Goal: Task Accomplishment & Management: Complete application form

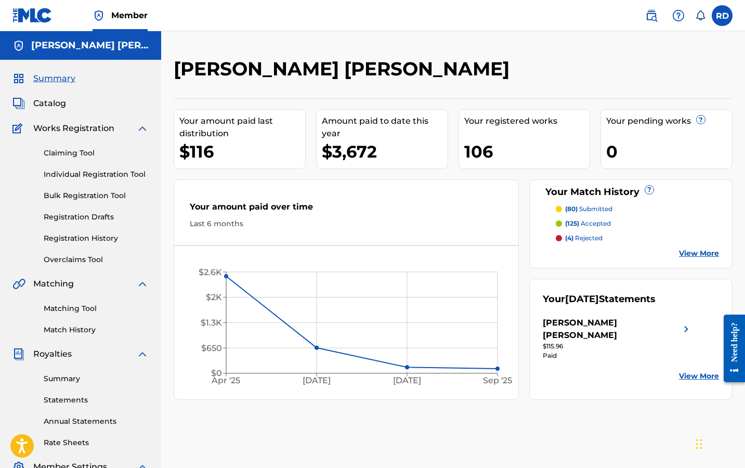
click at [86, 152] on link "Claiming Tool" at bounding box center [96, 153] width 105 height 11
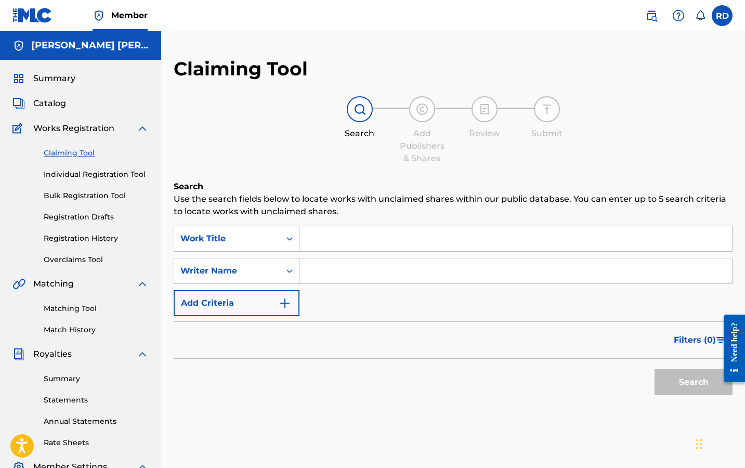
click at [358, 241] on input "Search Form" at bounding box center [515, 238] width 432 height 25
click at [350, 265] on input "Search Form" at bounding box center [515, 270] width 432 height 25
click at [693, 382] on button "Search" at bounding box center [693, 382] width 78 height 26
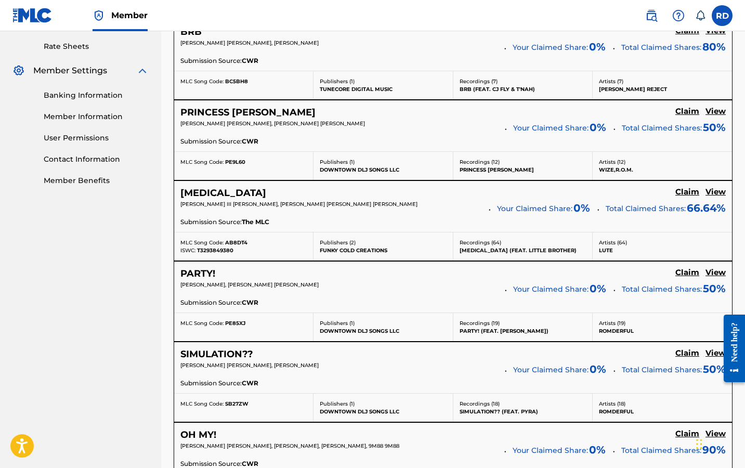
scroll to position [397, 0]
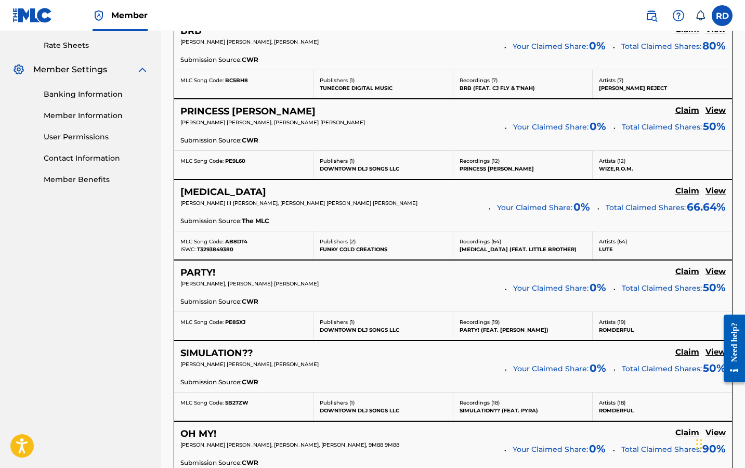
type input "[PERSON_NAME] [PERSON_NAME]"
click at [715, 191] on h5 "View" at bounding box center [715, 191] width 20 height 10
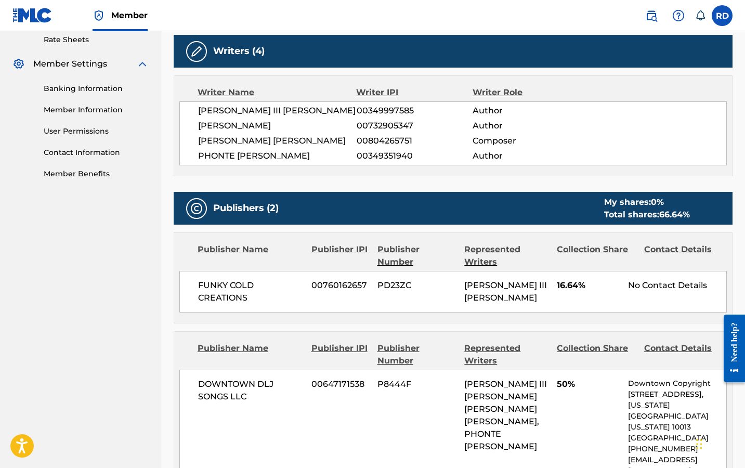
scroll to position [562, 0]
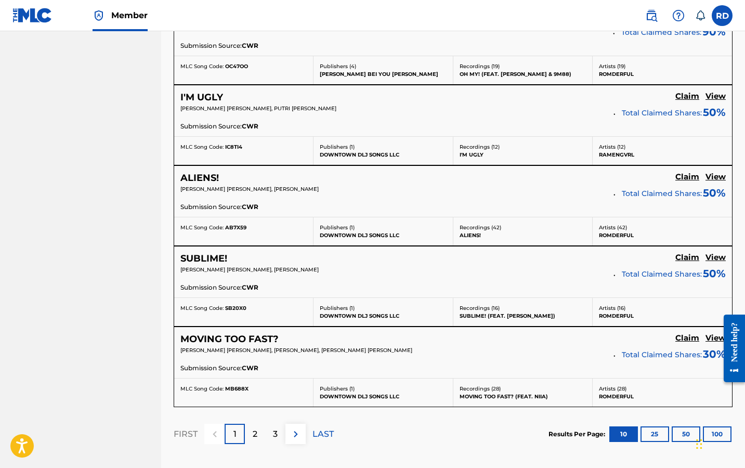
scroll to position [814, 0]
click at [716, 92] on h5 "View" at bounding box center [715, 96] width 20 height 10
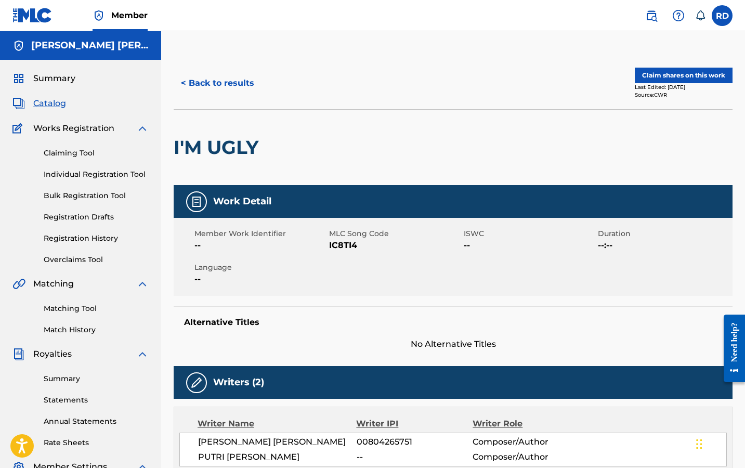
click at [201, 83] on button "< Back to results" at bounding box center [218, 83] width 88 height 26
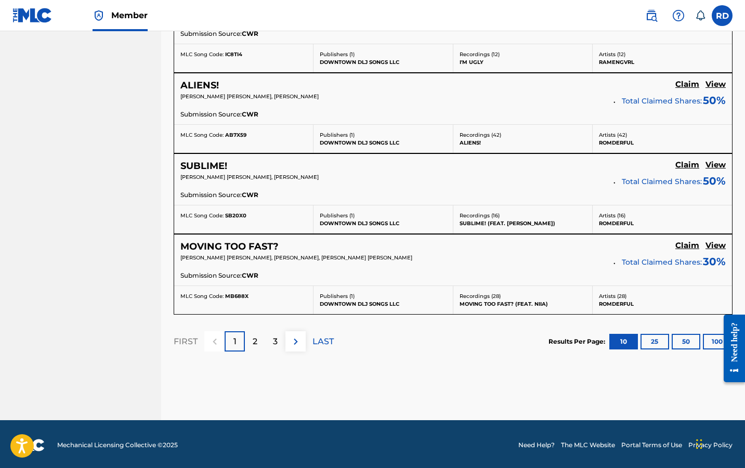
scroll to position [906, 0]
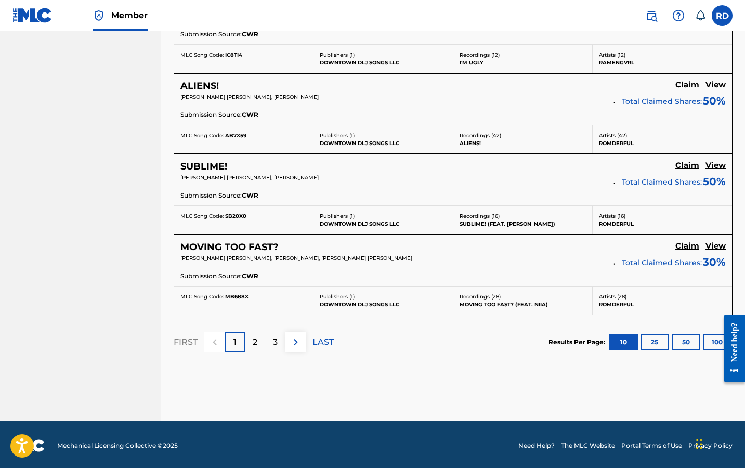
click at [255, 340] on p "2" at bounding box center [255, 342] width 5 height 12
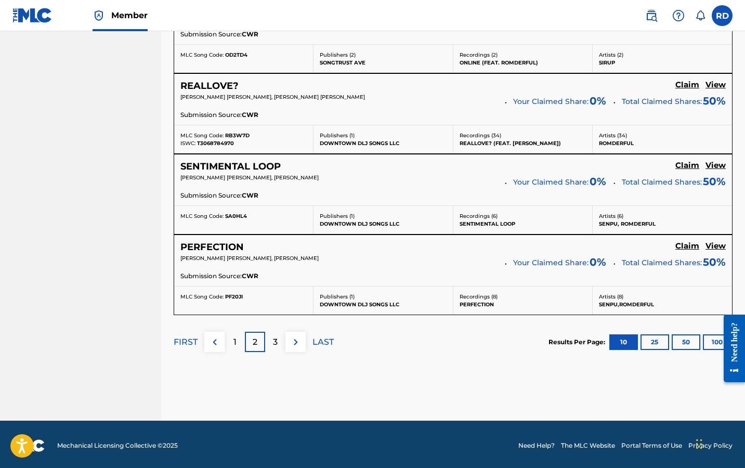
click at [276, 344] on p "3" at bounding box center [275, 342] width 5 height 12
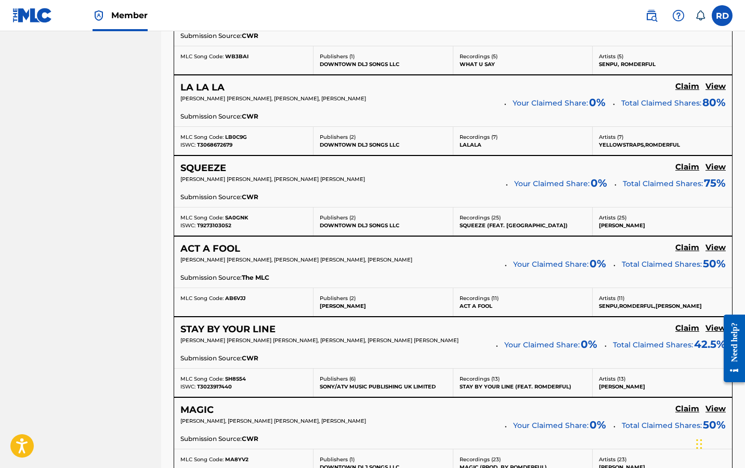
scroll to position [857, 0]
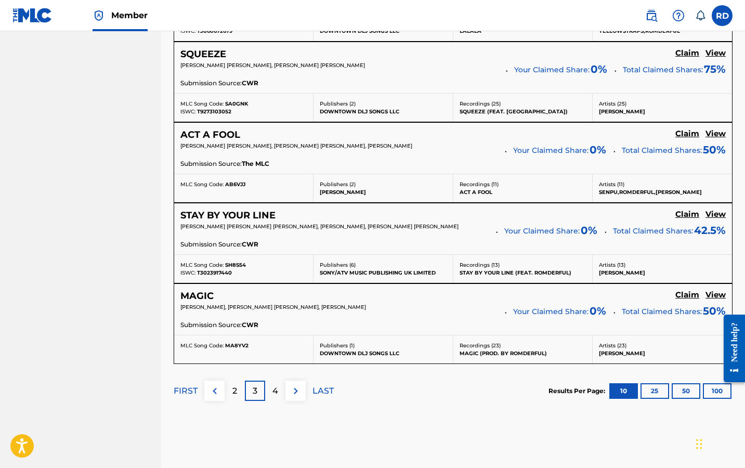
click at [712, 213] on h5 "View" at bounding box center [715, 214] width 20 height 10
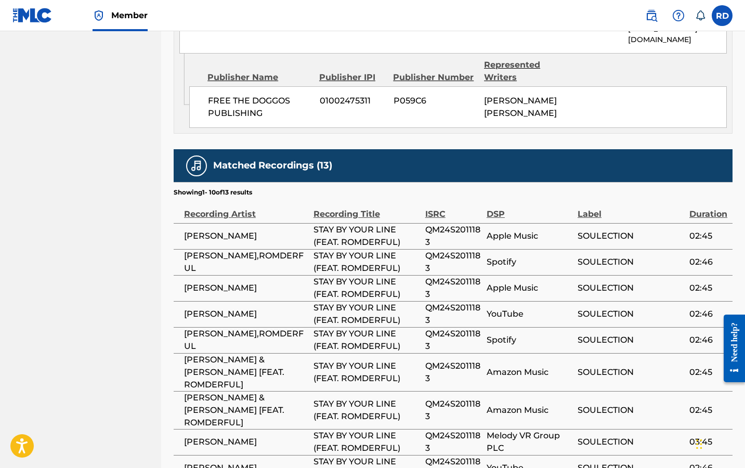
scroll to position [1215, 0]
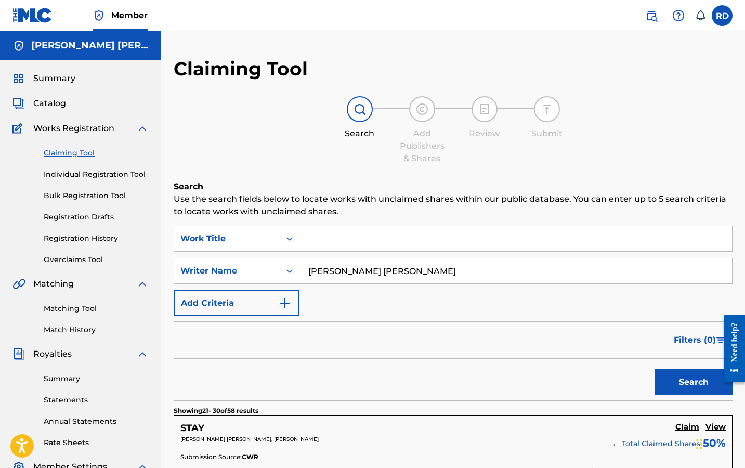
scroll to position [847, 0]
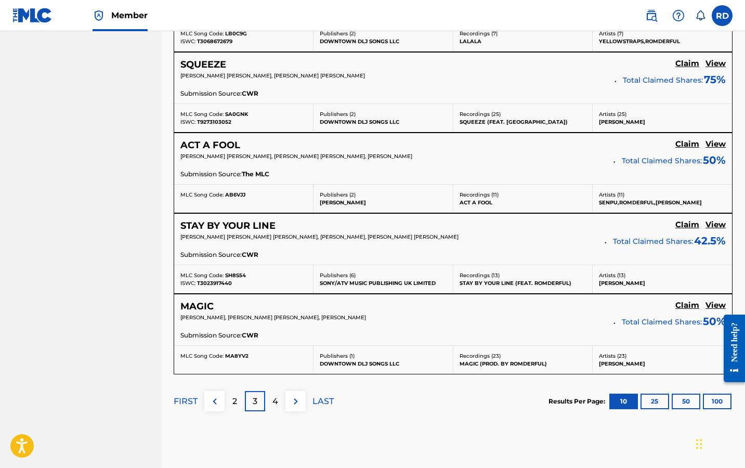
click at [274, 398] on p "4" at bounding box center [275, 401] width 6 height 12
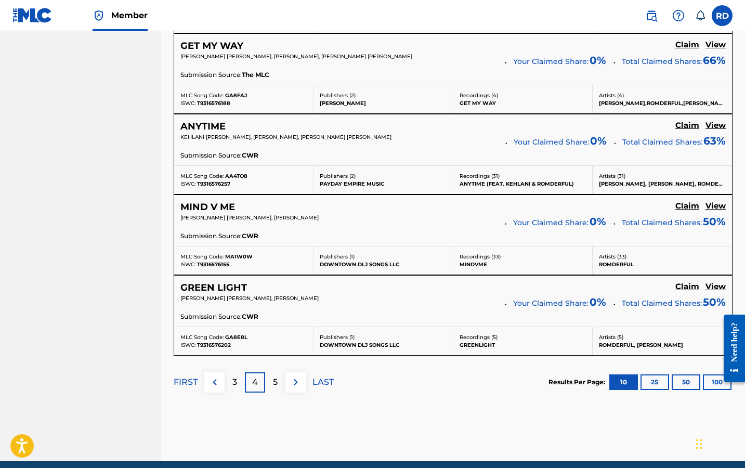
scroll to position [870, 0]
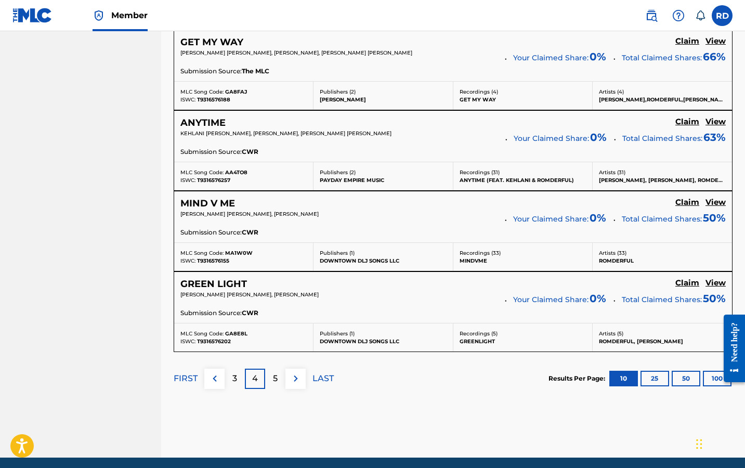
click at [276, 375] on p "5" at bounding box center [275, 378] width 5 height 12
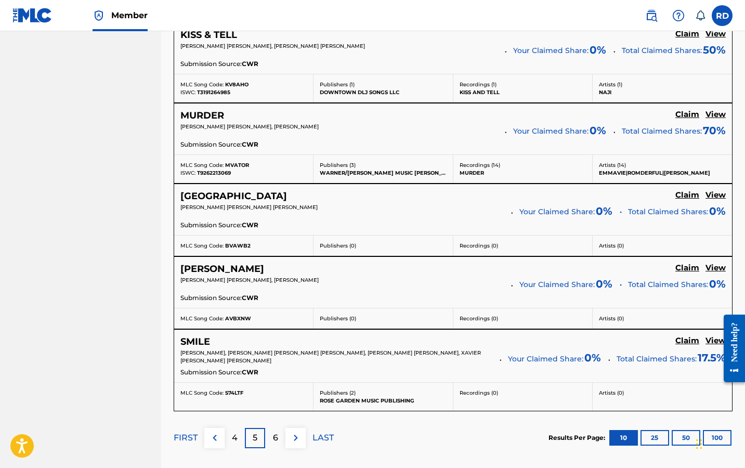
scroll to position [795, 0]
click at [276, 438] on p "6" at bounding box center [275, 438] width 5 height 12
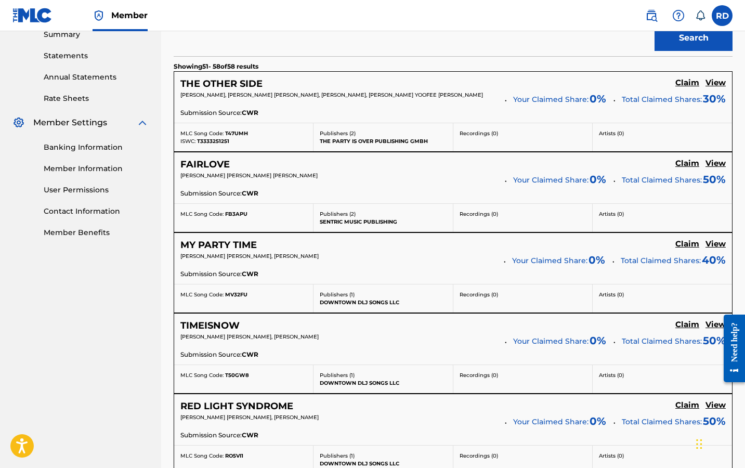
scroll to position [335, 0]
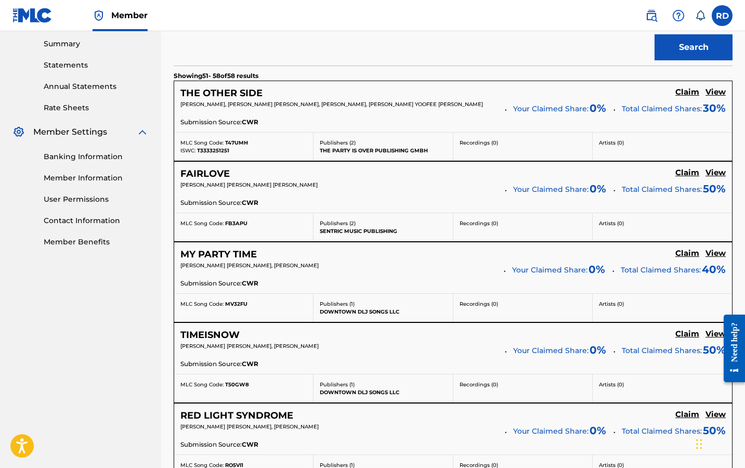
click at [690, 169] on h5 "Claim" at bounding box center [687, 173] width 24 height 10
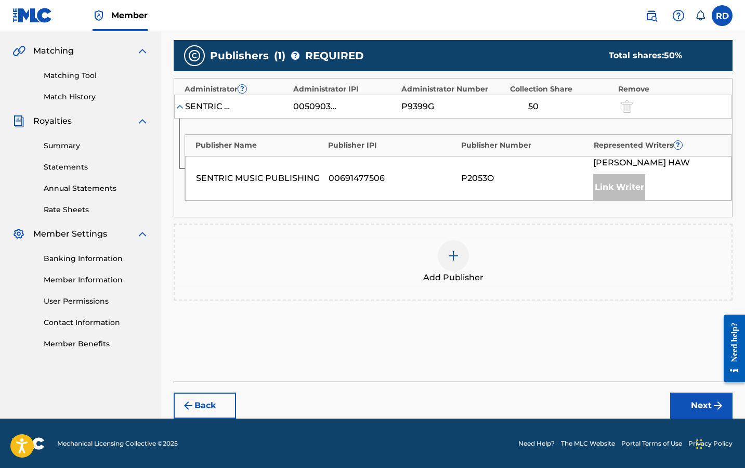
scroll to position [86, 0]
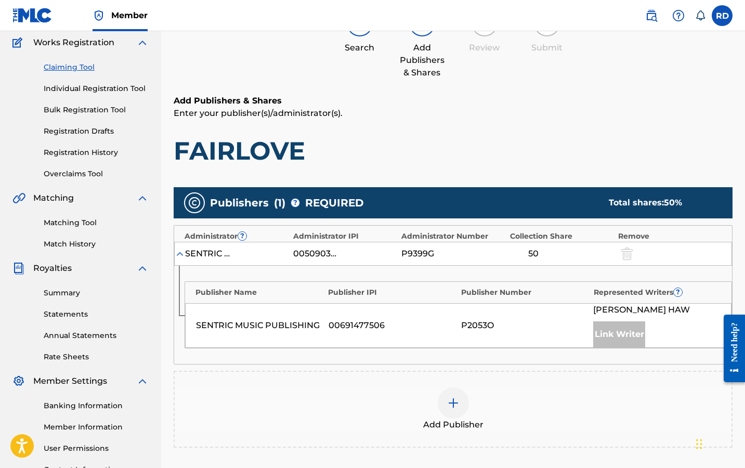
click at [420, 410] on div "Add Publisher" at bounding box center [453, 409] width 557 height 44
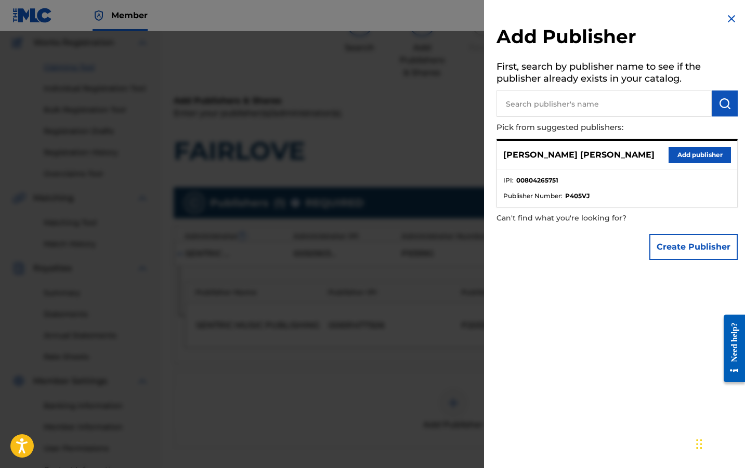
click at [686, 161] on div "[PERSON_NAME] [PERSON_NAME] Add publisher" at bounding box center [617, 155] width 240 height 29
click at [688, 157] on button "Add publisher" at bounding box center [699, 155] width 62 height 16
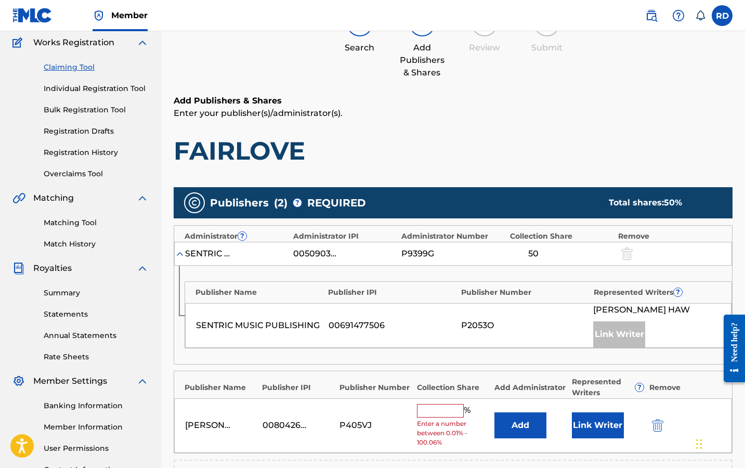
click at [431, 406] on input "text" at bounding box center [440, 411] width 47 height 14
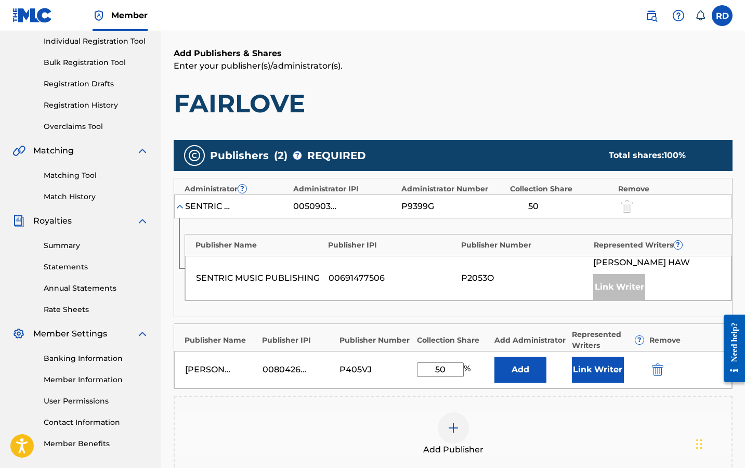
scroll to position [199, 0]
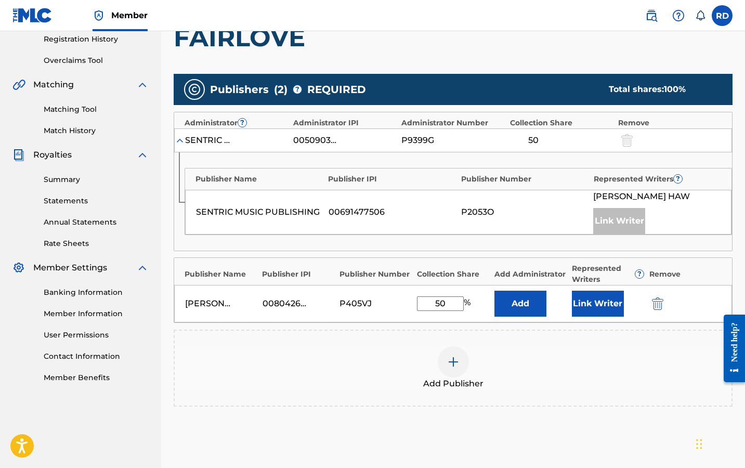
type input "50"
click at [590, 311] on button "Link Writer" at bounding box center [598, 303] width 52 height 26
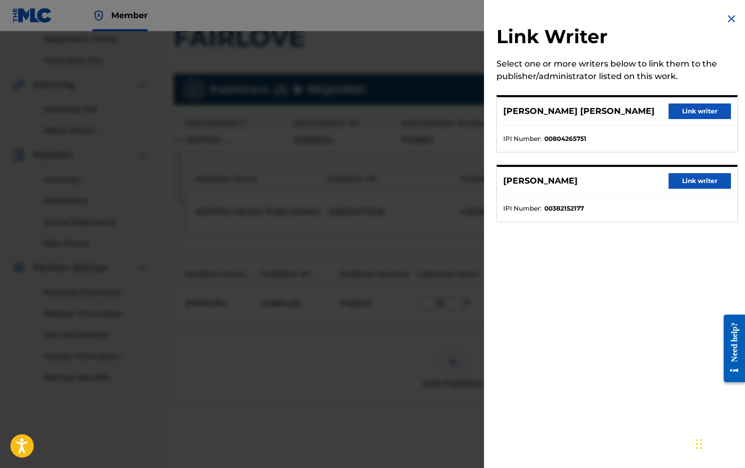
click at [690, 109] on button "Link writer" at bounding box center [699, 111] width 62 height 16
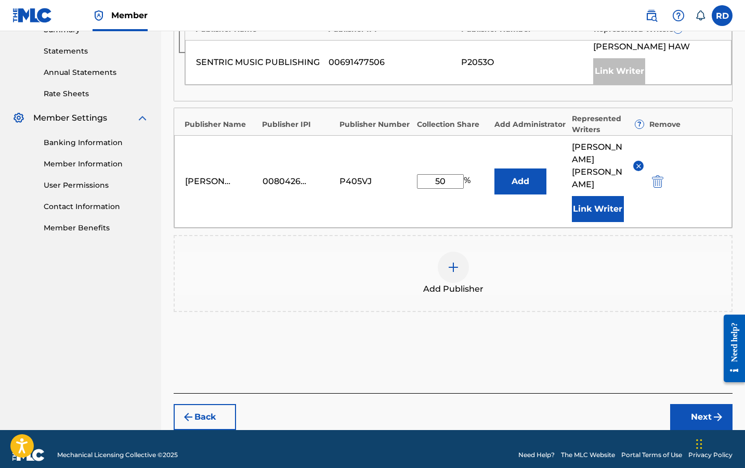
scroll to position [348, 0]
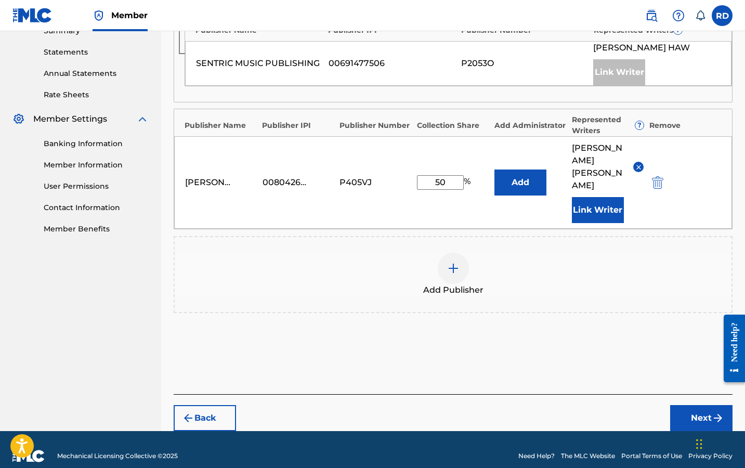
click at [688, 405] on button "Next" at bounding box center [701, 418] width 62 height 26
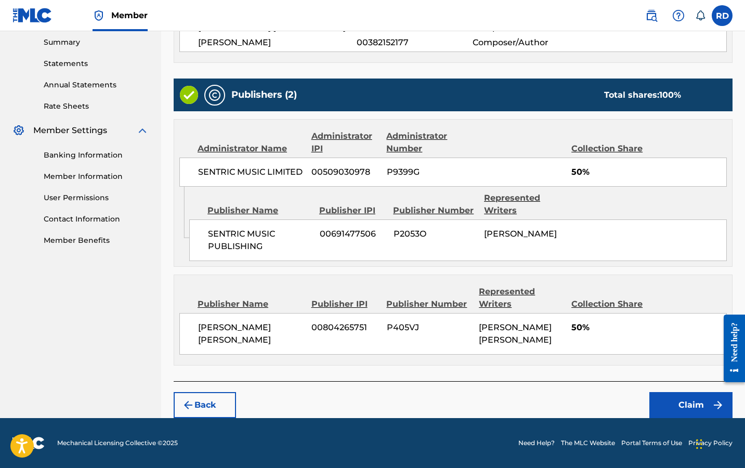
click at [688, 402] on button "Claim" at bounding box center [690, 405] width 83 height 26
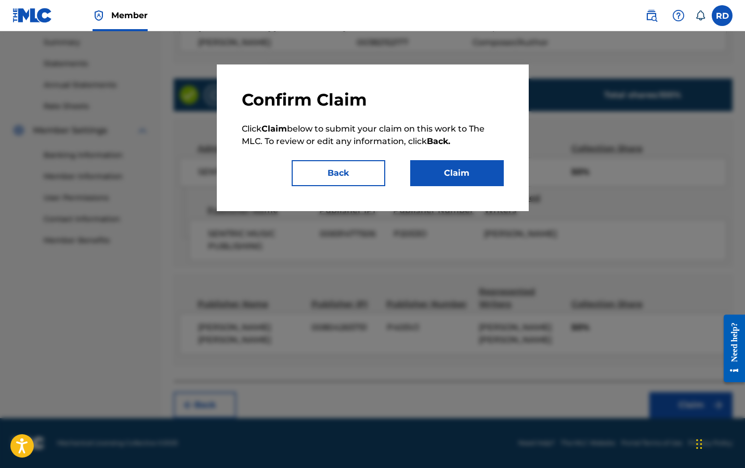
click at [474, 169] on button "Claim" at bounding box center [457, 173] width 94 height 26
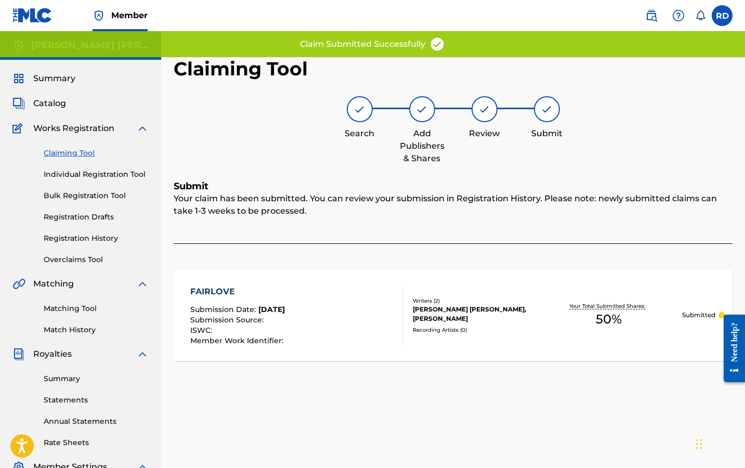
scroll to position [0, 0]
click at [72, 75] on span "Summary" at bounding box center [54, 78] width 42 height 12
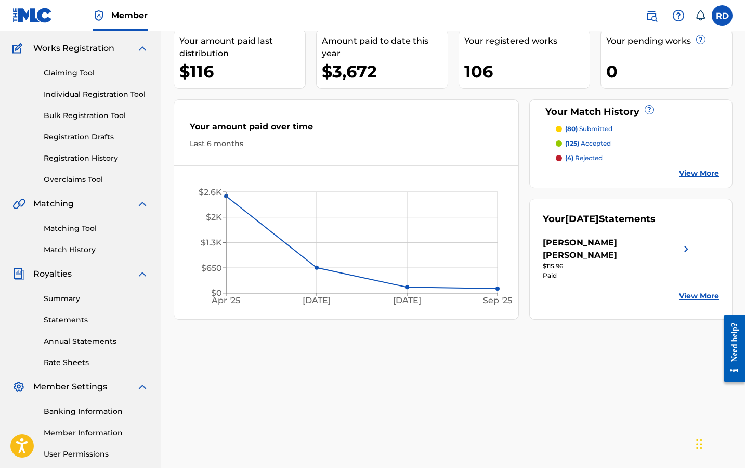
scroll to position [16, 0]
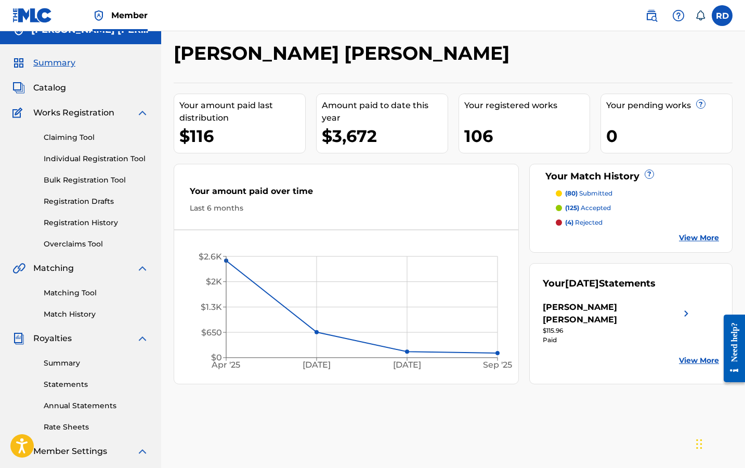
click at [86, 199] on link "Registration Drafts" at bounding box center [96, 201] width 105 height 11
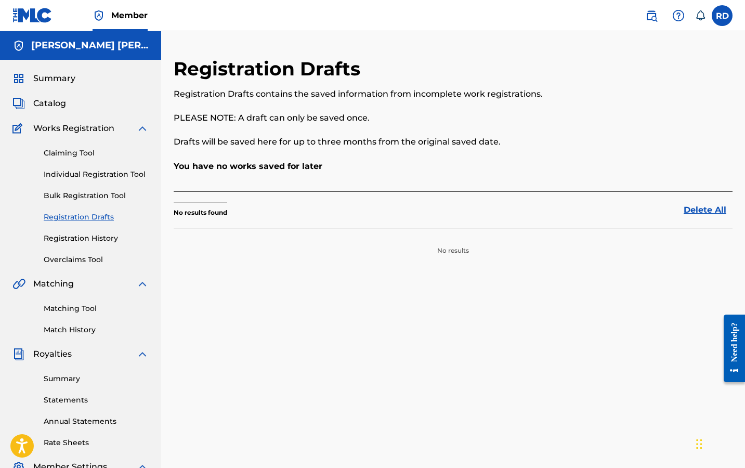
click at [84, 240] on link "Registration History" at bounding box center [96, 238] width 105 height 11
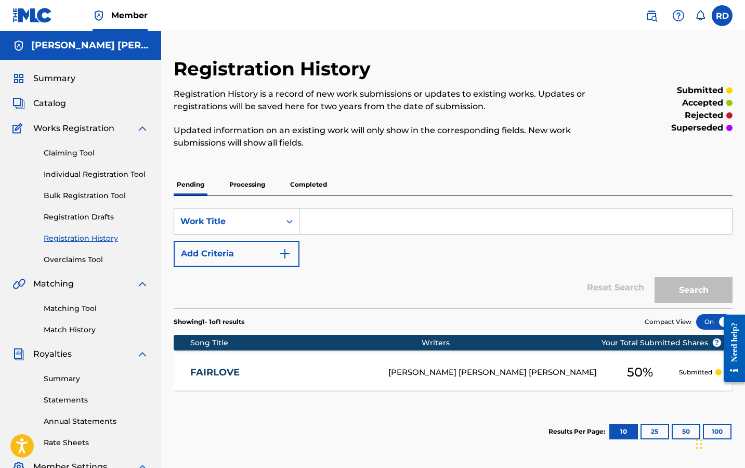
click at [228, 181] on p "Processing" at bounding box center [247, 185] width 42 height 22
